Goal: Find specific page/section: Find specific page/section

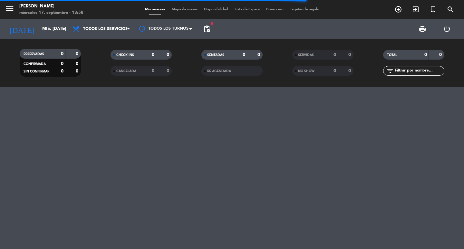
click at [403, 74] on input "text" at bounding box center [419, 70] width 50 height 7
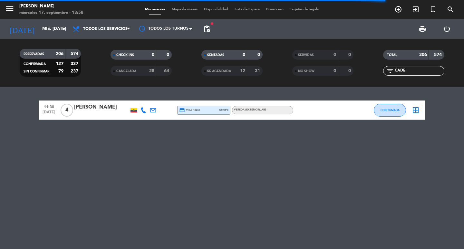
type input "CADE"
drag, startPoint x: 73, startPoint y: 107, endPoint x: 113, endPoint y: 105, distance: 40.6
click at [113, 105] on div "11:30 [DATE] 4 [PERSON_NAME] credit_card visa * 8268 stripe Vereda (EXTERIOR) ,…" at bounding box center [232, 109] width 386 height 19
copy div "[PERSON_NAME]"
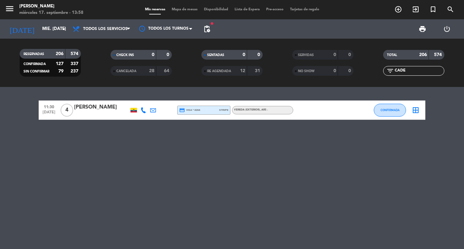
click at [151, 117] on div at bounding box center [153, 109] width 10 height 19
click at [151, 113] on icon at bounding box center [153, 110] width 6 height 6
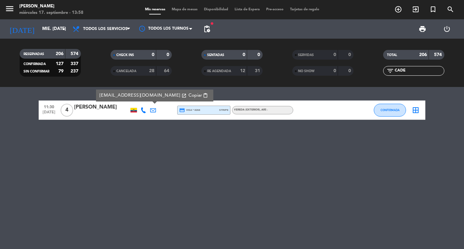
click at [188, 98] on span "Copiar" at bounding box center [195, 95] width 14 height 7
click at [144, 113] on icon at bounding box center [143, 110] width 6 height 6
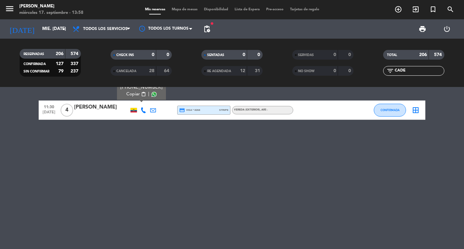
click at [146, 97] on span "content_paste" at bounding box center [143, 94] width 5 height 5
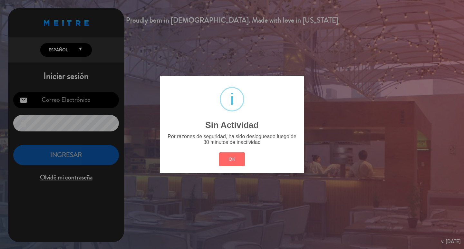
type input "[EMAIL_ADDRESS][DOMAIN_NAME]"
